Goal: Information Seeking & Learning: Learn about a topic

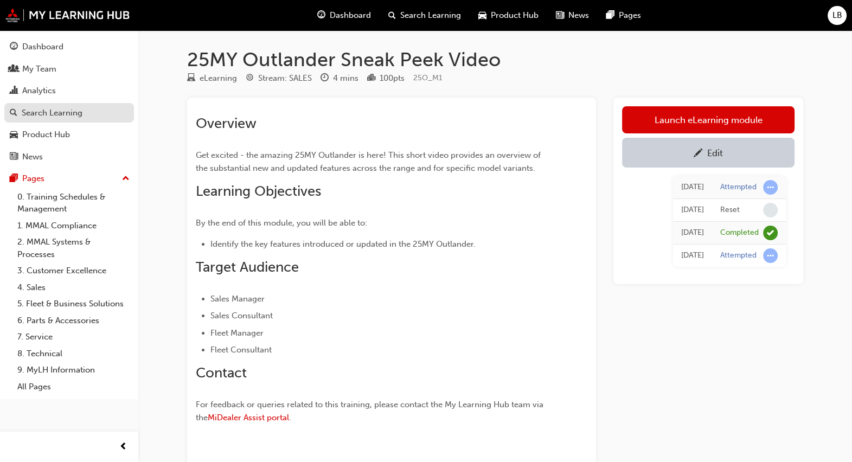
click at [38, 121] on link "Search Learning" at bounding box center [69, 113] width 130 height 20
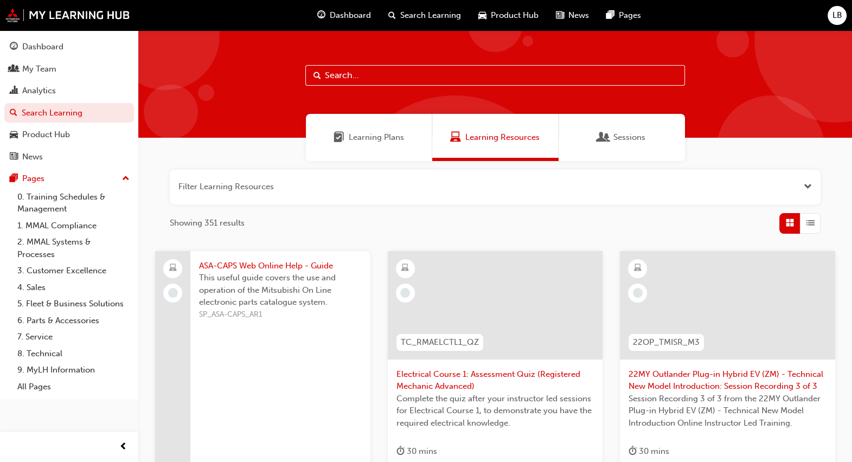
click at [390, 70] on input "text" at bounding box center [494, 75] width 379 height 21
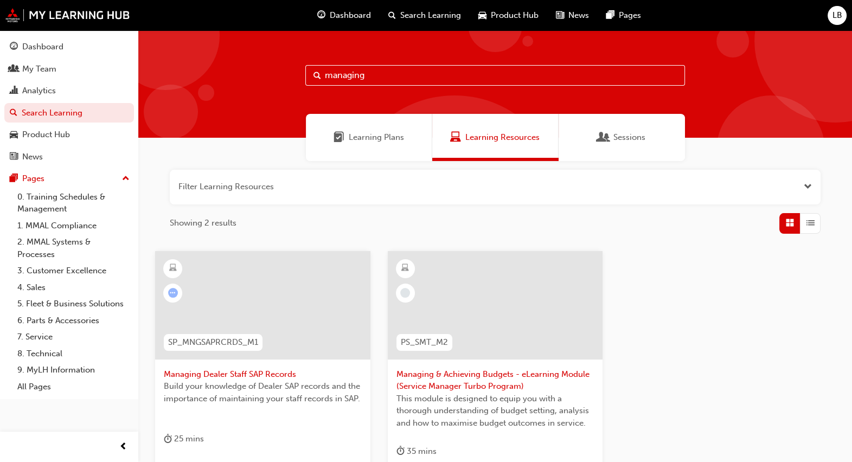
type input "managing"
click at [217, 369] on span "Managing Dealer Staff SAP Records" at bounding box center [263, 374] width 198 height 12
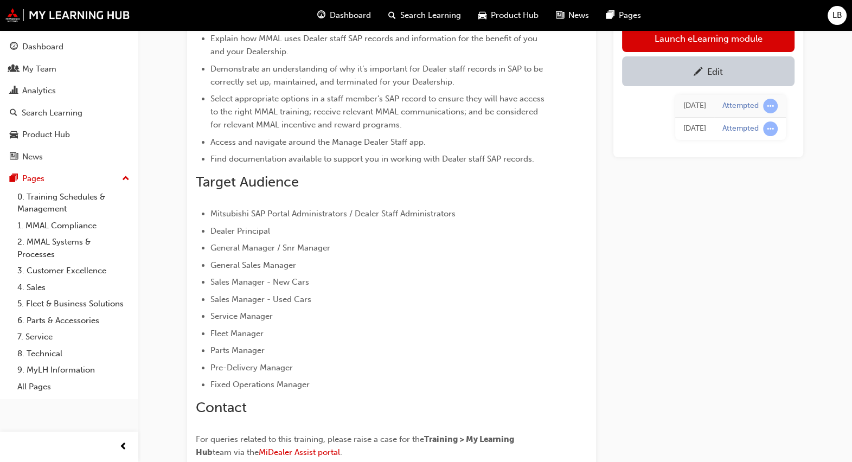
scroll to position [295, 0]
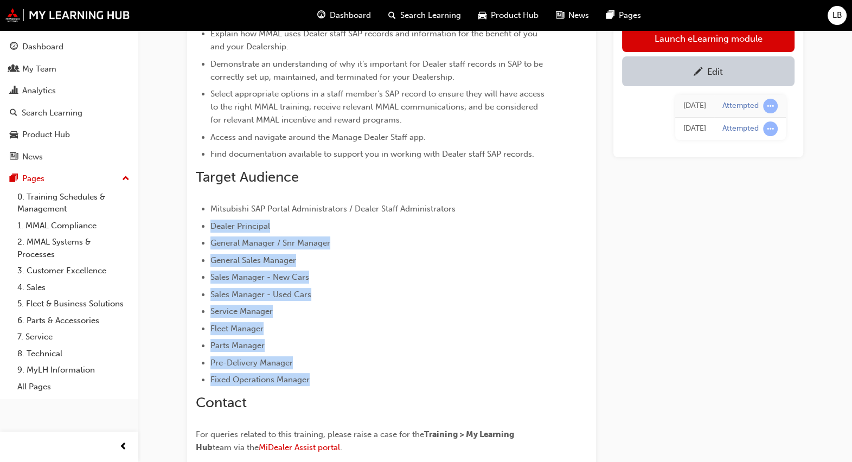
drag, startPoint x: 209, startPoint y: 228, endPoint x: 317, endPoint y: 382, distance: 188.0
click at [317, 382] on ul "Mitsubishi SAP Portal Administrators / Dealer Staff Administrators Dealer Princ…" at bounding box center [372, 294] width 352 height 184
copy ul "Dealer Principal General Manager / Snr Manager General Sales Manager Sales Mana…"
click at [459, 338] on ul "Mitsubishi SAP Portal Administrators / Dealer Staff Administrators Dealer Princ…" at bounding box center [372, 294] width 352 height 184
